Goal: Obtain resource: Download file/media

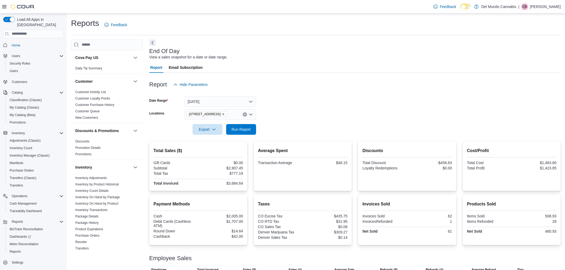
scroll to position [41, 0]
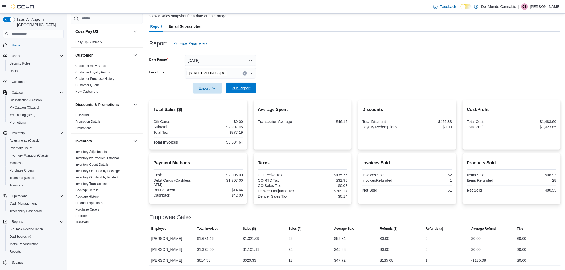
click at [252, 89] on span "Run Report" at bounding box center [242, 88] width 24 height 11
drag, startPoint x: 232, startPoint y: 90, endPoint x: 242, endPoint y: 90, distance: 9.9
click at [232, 90] on span "Run Report" at bounding box center [241, 87] width 19 height 5
click at [250, 88] on span "Run Report" at bounding box center [241, 87] width 19 height 5
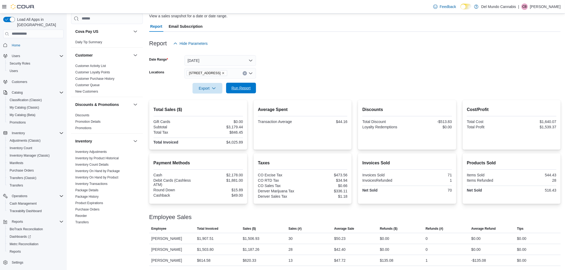
click at [242, 89] on span "Run Report" at bounding box center [241, 87] width 19 height 5
click at [250, 90] on span "Run Report" at bounding box center [241, 87] width 19 height 5
click at [254, 90] on button "Run Report" at bounding box center [241, 88] width 30 height 11
click at [246, 89] on span "Run Report" at bounding box center [241, 87] width 19 height 5
click at [209, 86] on span "Export" at bounding box center [208, 88] width 24 height 11
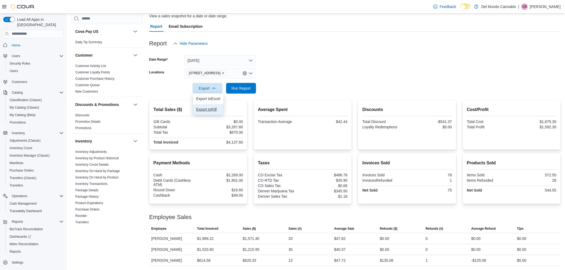
click at [217, 108] on span "Export to Pdf" at bounding box center [208, 109] width 24 height 4
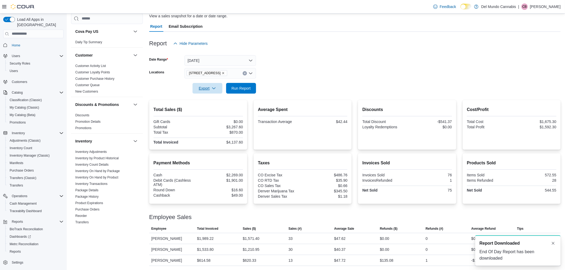
scroll to position [0, 0]
